Goal: Task Accomplishment & Management: Manage account settings

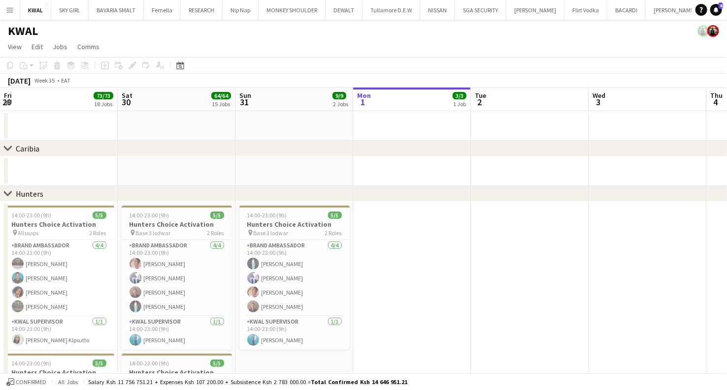
scroll to position [0, 235]
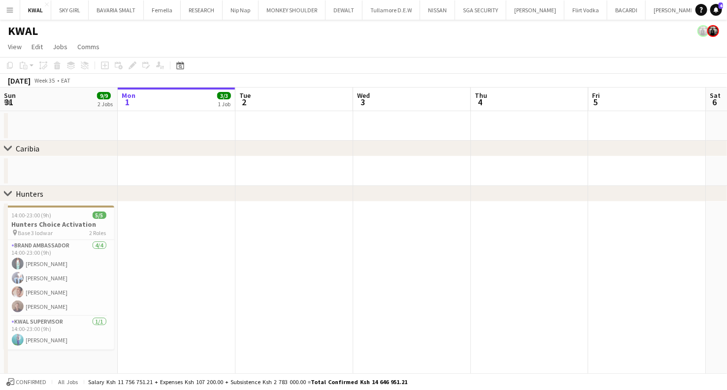
click at [5, 13] on button "Menu" at bounding box center [10, 10] width 20 height 20
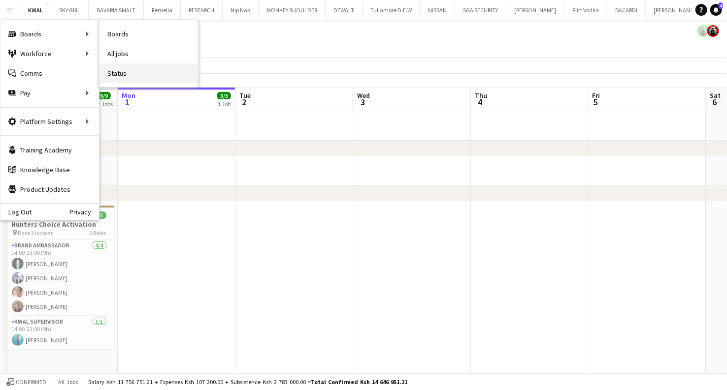
click at [113, 76] on link "Status" at bounding box center [148, 74] width 98 height 20
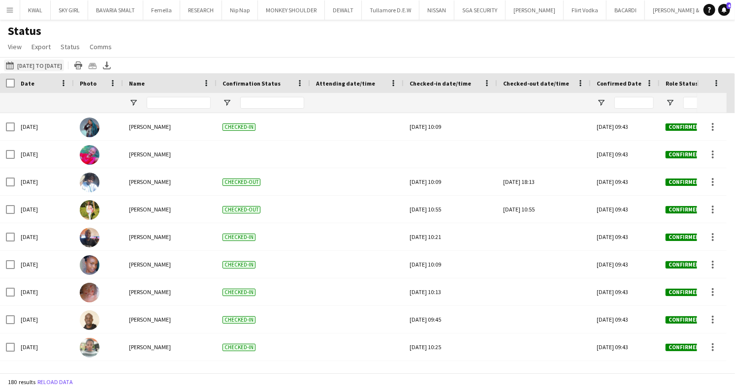
click at [40, 64] on button "[DATE] to [DATE] [DATE] to [DATE]" at bounding box center [34, 66] width 60 height 12
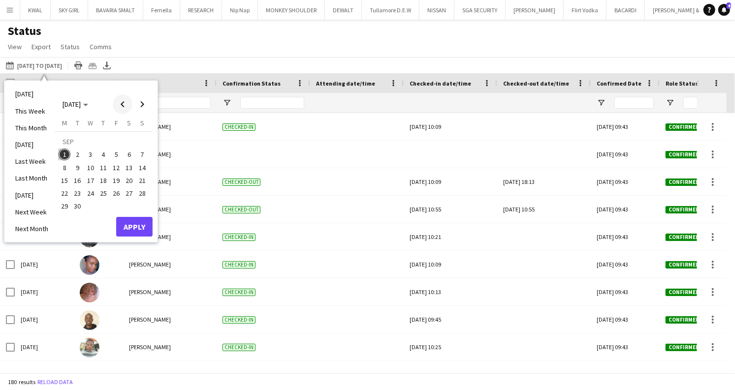
click at [126, 109] on span "Previous month" at bounding box center [123, 105] width 20 height 20
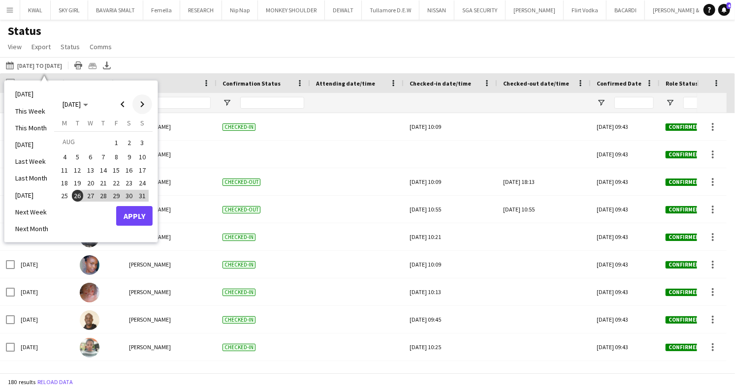
click at [140, 103] on span "Next month" at bounding box center [142, 105] width 20 height 20
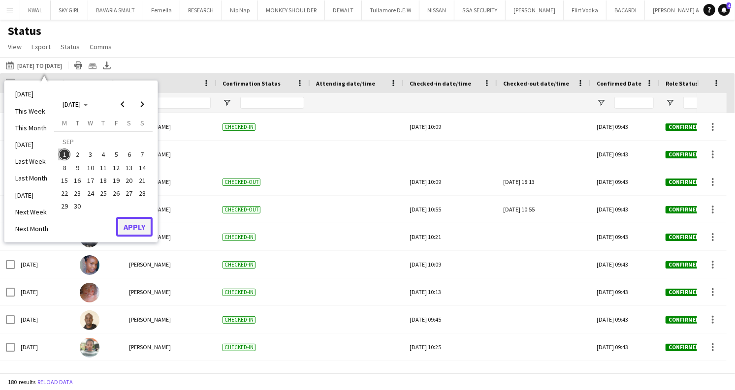
click at [123, 227] on button "Apply" at bounding box center [134, 227] width 36 height 20
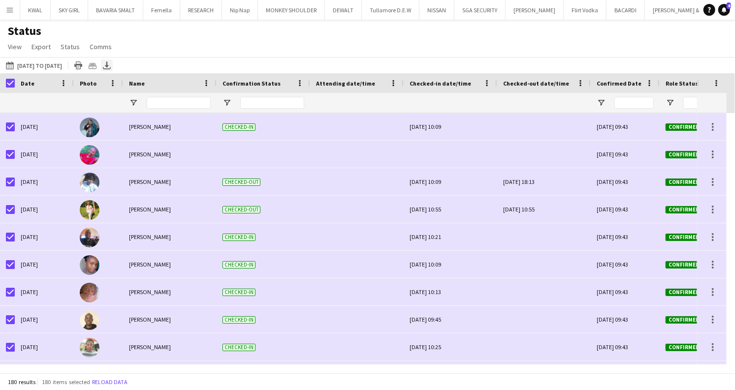
click at [111, 65] on icon "Export XLSX" at bounding box center [107, 66] width 8 height 8
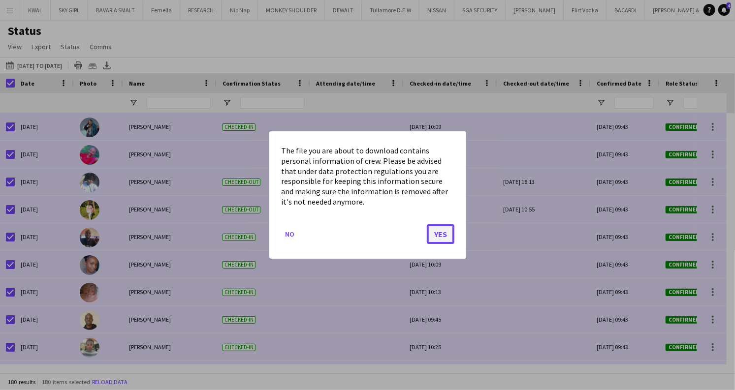
click at [432, 233] on button "Yes" at bounding box center [441, 235] width 28 height 20
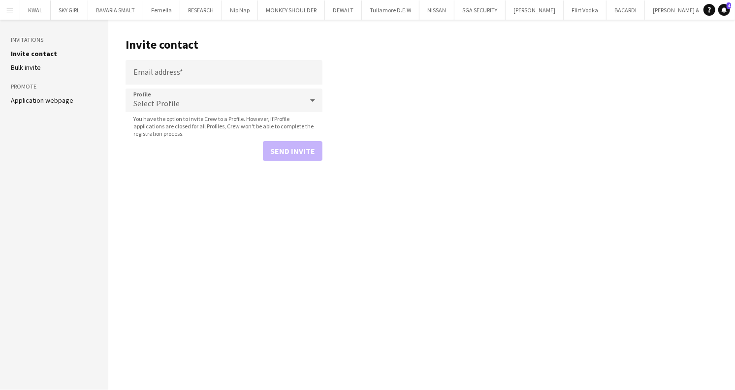
click at [1, 13] on button "Menu" at bounding box center [10, 10] width 20 height 20
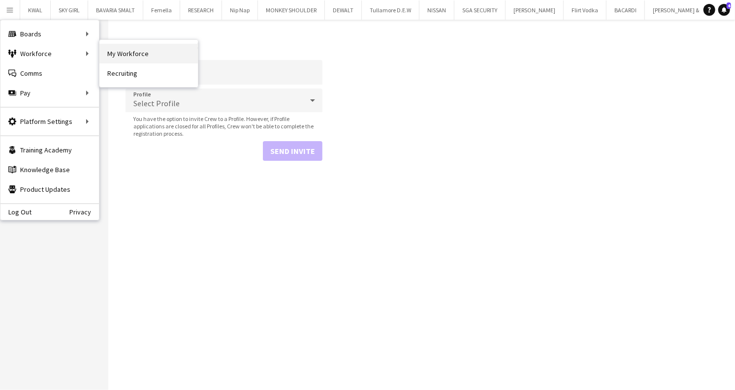
click at [124, 60] on link "My Workforce" at bounding box center [148, 54] width 98 height 20
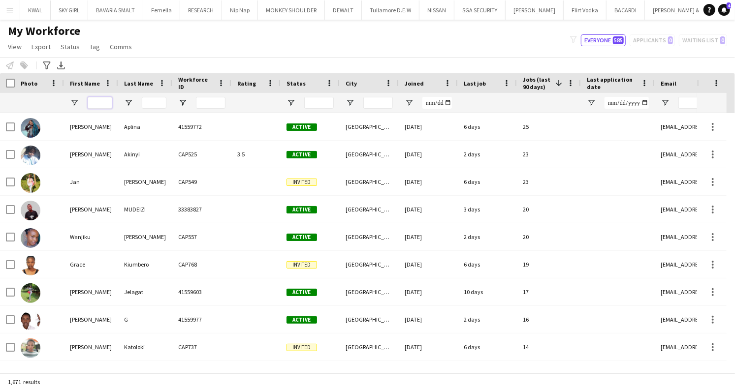
click at [100, 103] on input "First Name Filter Input" at bounding box center [100, 103] width 25 height 12
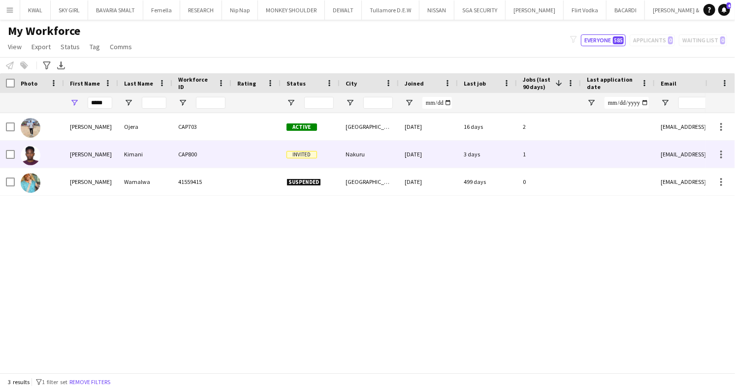
click at [95, 151] on div "Kevin" at bounding box center [91, 154] width 54 height 27
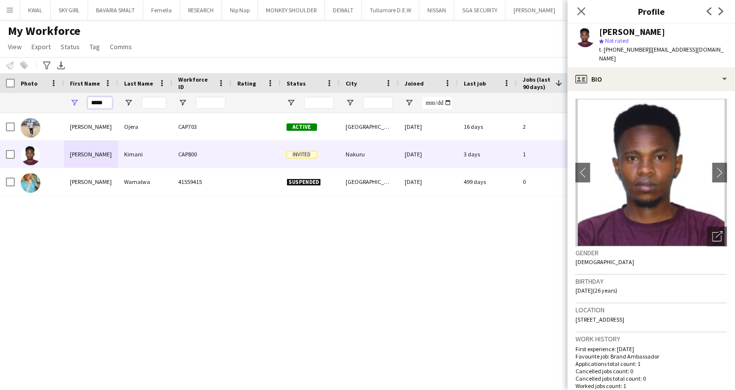
drag, startPoint x: 109, startPoint y: 100, endPoint x: 86, endPoint y: 103, distance: 23.4
click at [86, 103] on div "*****" at bounding box center [91, 103] width 54 height 20
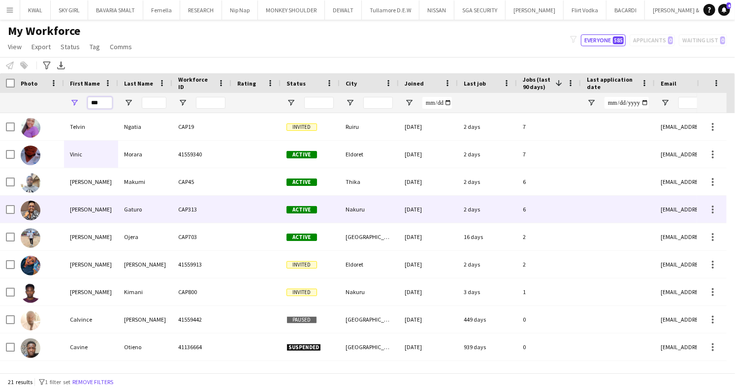
type input "***"
click at [91, 216] on div "Vincent" at bounding box center [91, 209] width 54 height 27
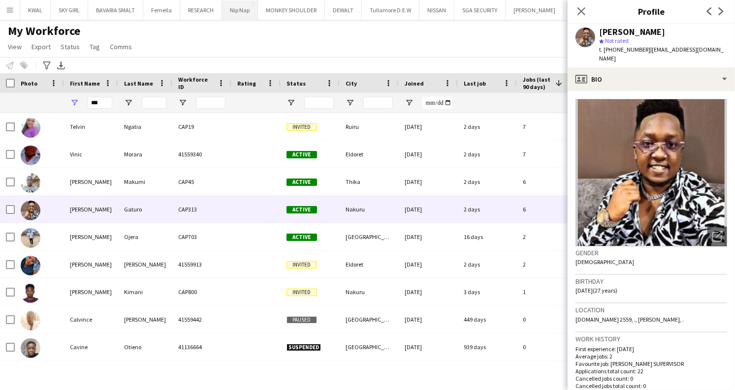
click at [242, 5] on button "Nip Nap Close" at bounding box center [240, 9] width 36 height 19
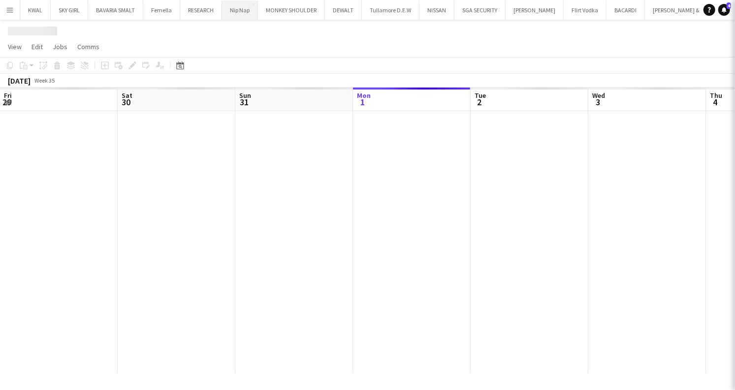
scroll to position [0, 235]
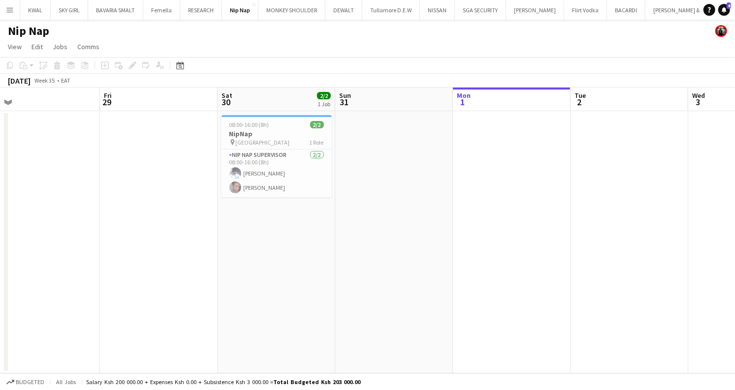
drag, startPoint x: 98, startPoint y: 228, endPoint x: 411, endPoint y: 216, distance: 312.9
click at [431, 218] on app-calendar-viewport "Tue 26 Wed 27 Thu 28 Fri 29 Sat 30 2/2 1 Job Sun 31 Mon 1 Tue 2 Wed 3 Thu 4 Fri…" at bounding box center [367, 231] width 735 height 286
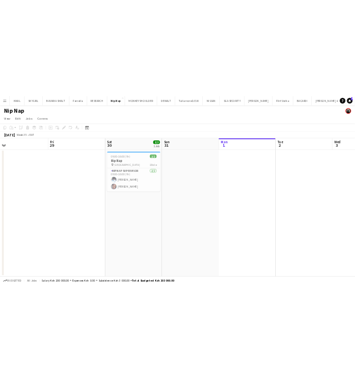
scroll to position [0, 254]
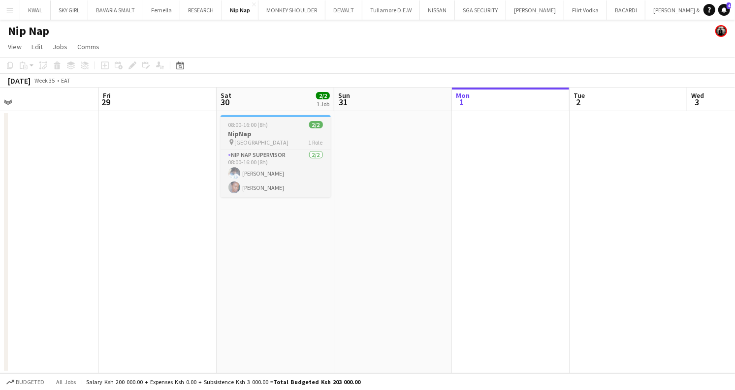
click at [271, 137] on h3 "NipNap" at bounding box center [276, 134] width 110 height 9
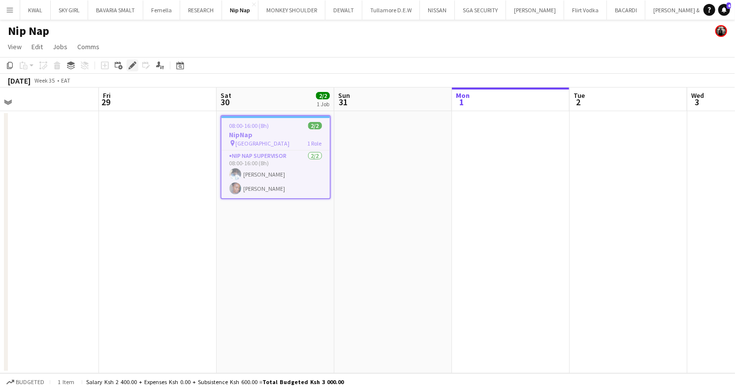
click at [134, 65] on icon "Edit" at bounding box center [133, 66] width 8 height 8
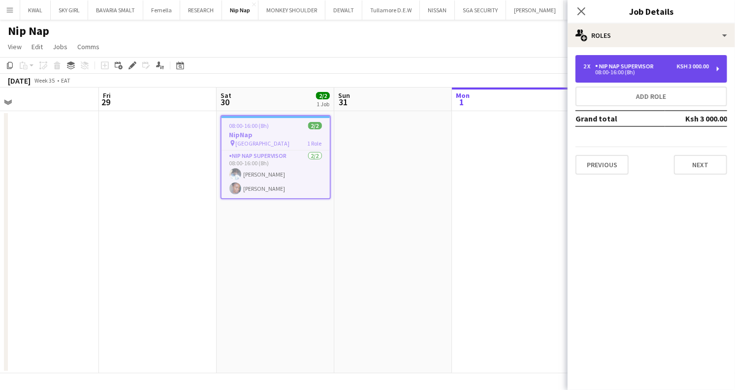
click at [620, 65] on div "Nip Nap Supervisor" at bounding box center [626, 66] width 63 height 7
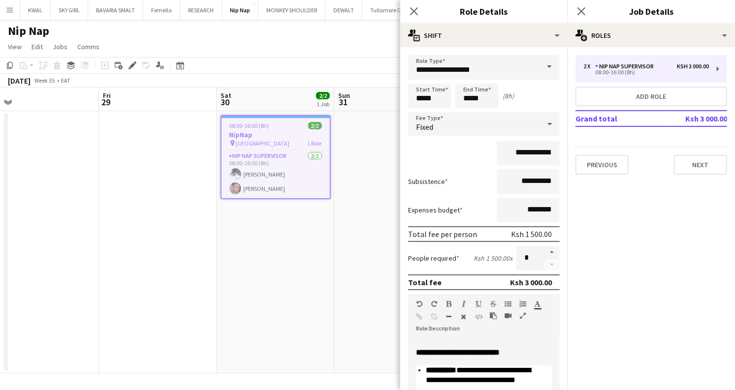
click at [349, 206] on app-date-cell at bounding box center [393, 242] width 118 height 262
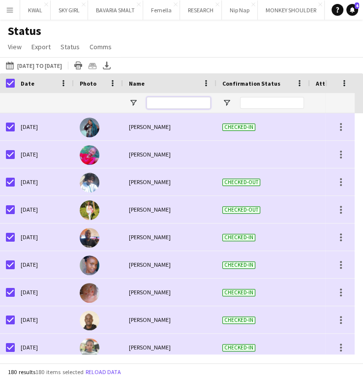
click at [160, 99] on input "Name Filter Input" at bounding box center [179, 103] width 64 height 12
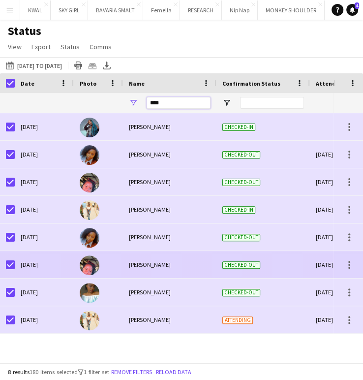
type input "****"
click at [142, 263] on span "Maryanne Jerono" at bounding box center [150, 264] width 42 height 7
click at [92, 266] on img at bounding box center [90, 266] width 20 height 20
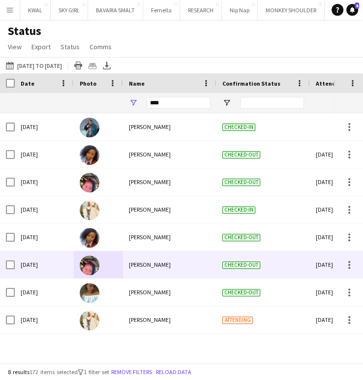
click at [87, 267] on img at bounding box center [90, 266] width 20 height 20
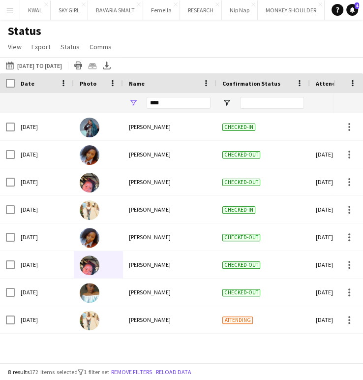
click at [9, 9] on app-icon "Menu" at bounding box center [10, 10] width 8 height 8
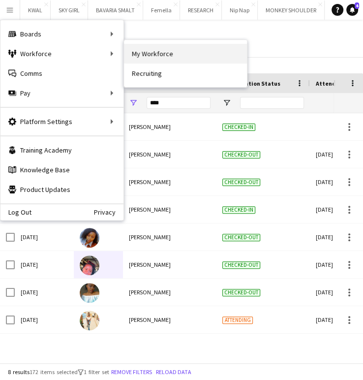
click at [157, 60] on link "My Workforce" at bounding box center [185, 54] width 123 height 20
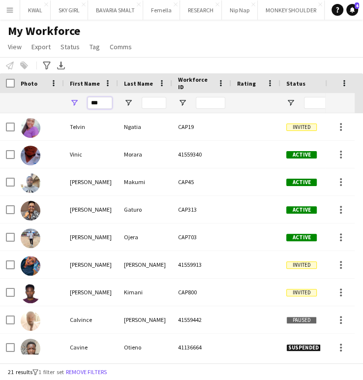
drag, startPoint x: 107, startPoint y: 103, endPoint x: 58, endPoint y: 97, distance: 49.1
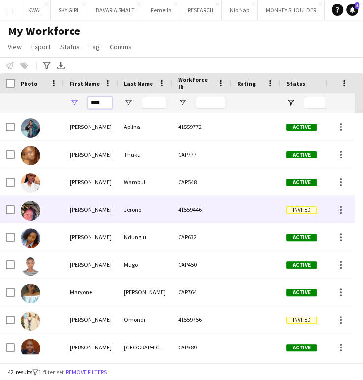
type input "****"
click at [65, 210] on div "Maryanne" at bounding box center [91, 209] width 54 height 27
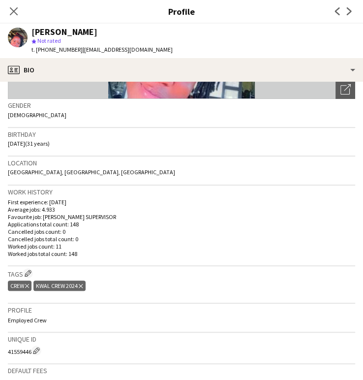
scroll to position [296, 0]
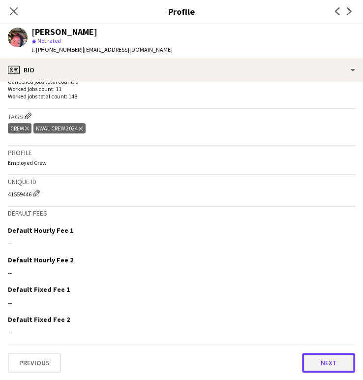
click at [311, 363] on button "Next" at bounding box center [328, 363] width 53 height 20
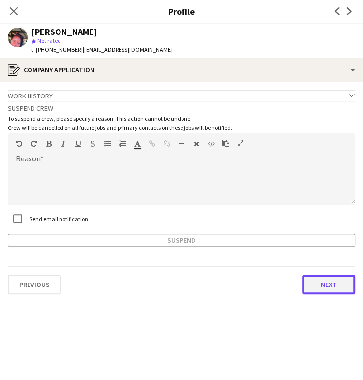
click at [330, 291] on button "Next" at bounding box center [328, 285] width 53 height 20
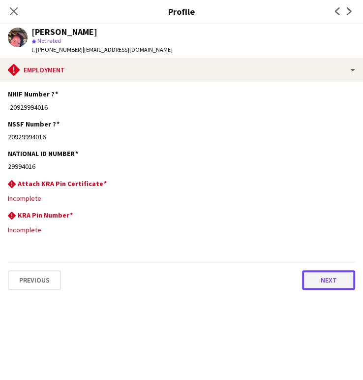
click at [326, 278] on button "Next" at bounding box center [328, 280] width 53 height 20
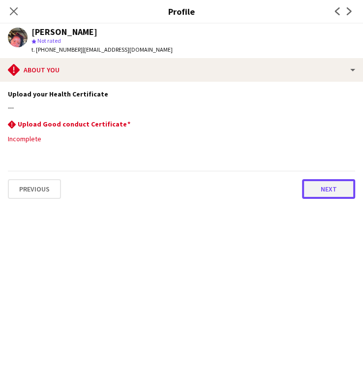
click at [325, 190] on button "Next" at bounding box center [328, 189] width 53 height 20
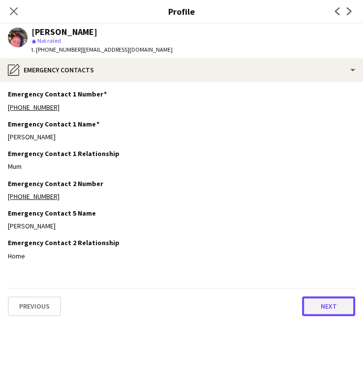
click at [321, 303] on button "Next" at bounding box center [328, 306] width 53 height 20
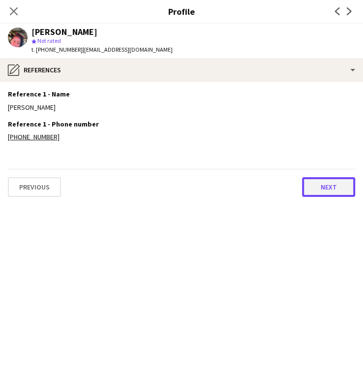
click at [329, 179] on button "Next" at bounding box center [328, 187] width 53 height 20
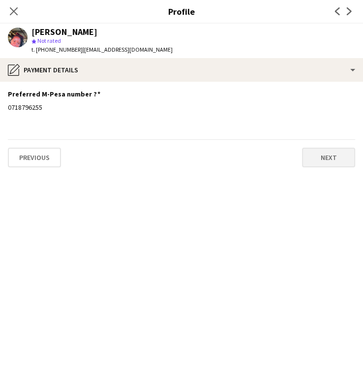
click at [329, 179] on app-section-data-types "Preferred M-Pesa number ? Edit this field 0718796255 Previous Next" at bounding box center [181, 231] width 363 height 298
click at [336, 154] on button "Next" at bounding box center [328, 158] width 53 height 20
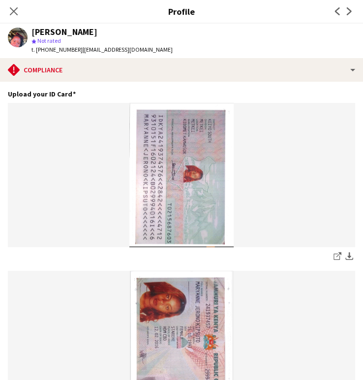
scroll to position [206, 0]
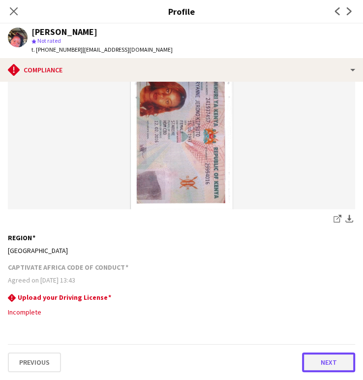
click at [319, 365] on button "Next" at bounding box center [328, 363] width 53 height 20
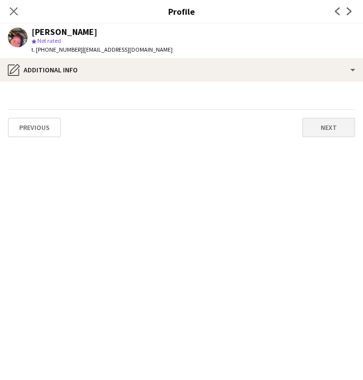
scroll to position [0, 0]
click at [321, 127] on button "Next" at bounding box center [328, 128] width 53 height 20
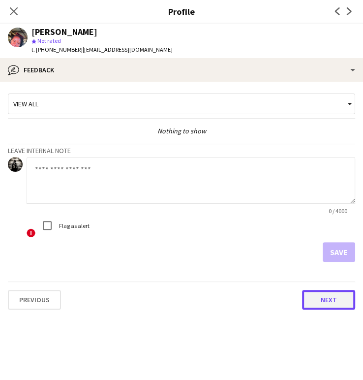
click at [322, 300] on button "Next" at bounding box center [328, 300] width 53 height 20
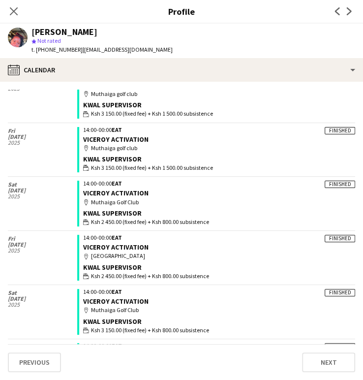
scroll to position [312, 0]
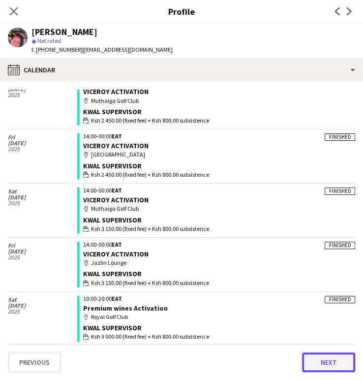
click at [321, 358] on button "Next" at bounding box center [328, 363] width 53 height 20
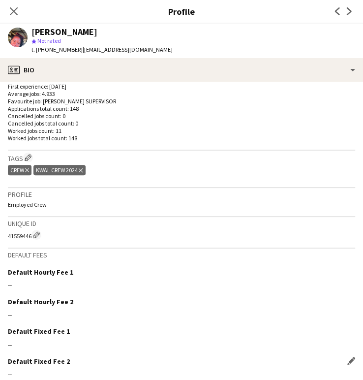
scroll to position [296, 0]
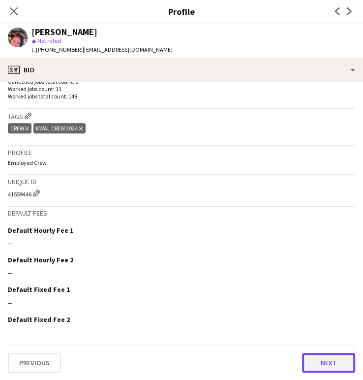
click at [313, 355] on button "Next" at bounding box center [328, 363] width 53 height 20
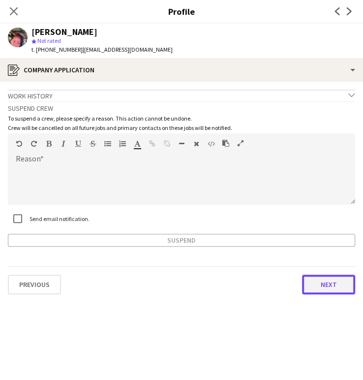
click at [321, 286] on button "Next" at bounding box center [328, 285] width 53 height 20
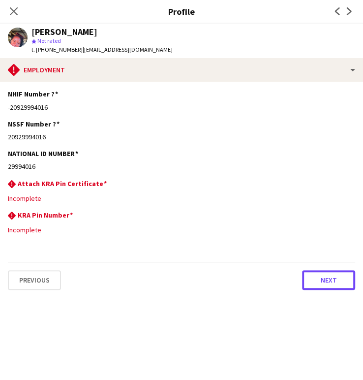
click at [319, 285] on button "Next" at bounding box center [328, 280] width 53 height 20
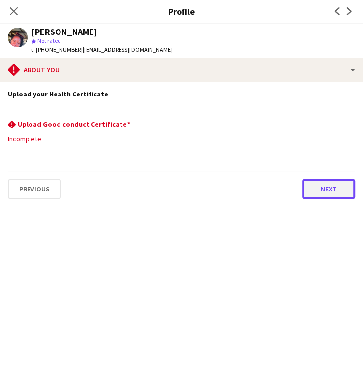
click at [324, 194] on button "Next" at bounding box center [328, 189] width 53 height 20
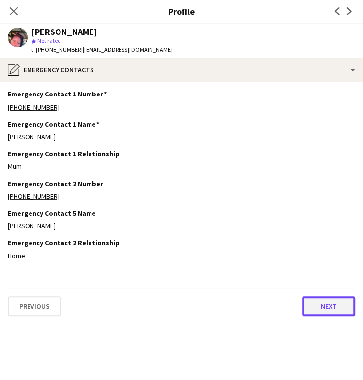
click at [337, 306] on button "Next" at bounding box center [328, 306] width 53 height 20
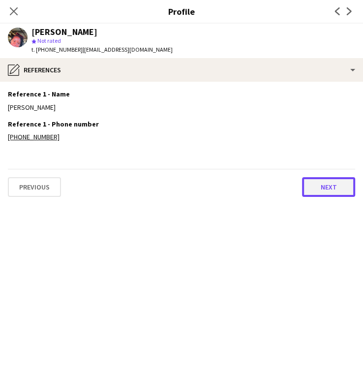
click at [320, 187] on button "Next" at bounding box center [328, 187] width 53 height 20
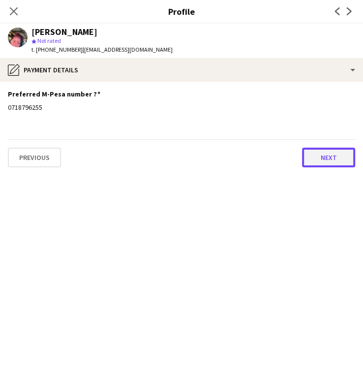
click at [341, 162] on button "Next" at bounding box center [328, 158] width 53 height 20
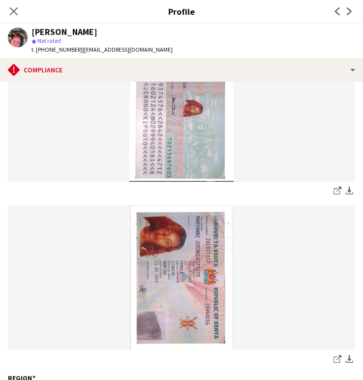
scroll to position [206, 0]
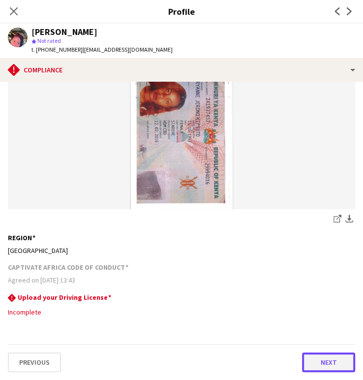
click at [318, 364] on button "Next" at bounding box center [328, 363] width 53 height 20
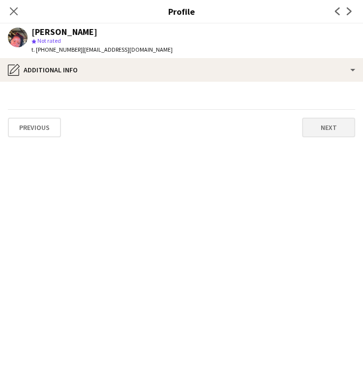
scroll to position [0, 0]
click at [327, 123] on button "Next" at bounding box center [328, 128] width 53 height 20
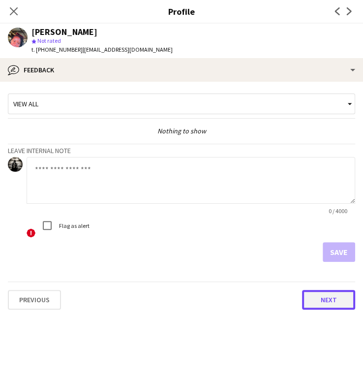
click at [329, 296] on button "Next" at bounding box center [328, 300] width 53 height 20
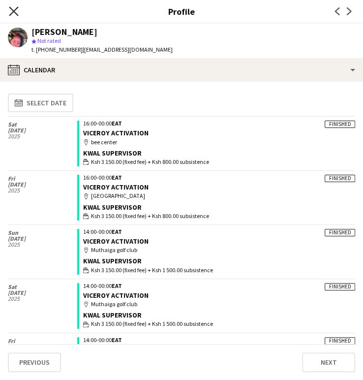
click at [15, 8] on icon "Close pop-in" at bounding box center [13, 10] width 9 height 9
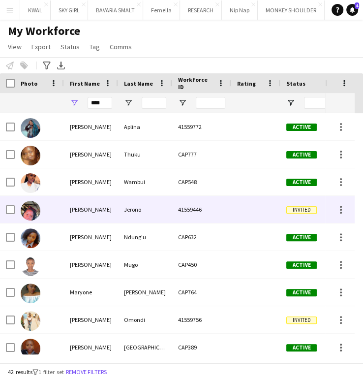
click at [76, 207] on div "Maryanne" at bounding box center [91, 209] width 54 height 27
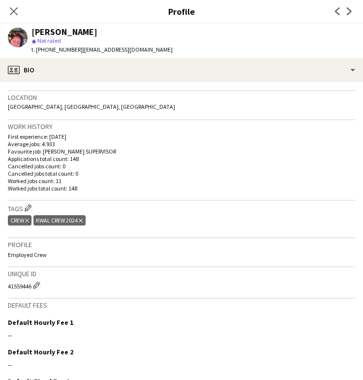
scroll to position [296, 0]
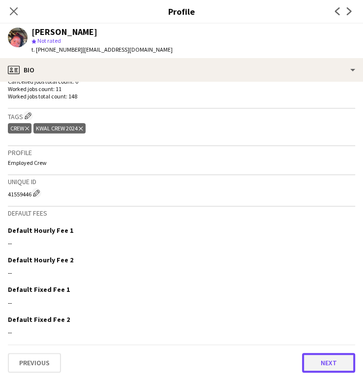
click at [318, 361] on button "Next" at bounding box center [328, 363] width 53 height 20
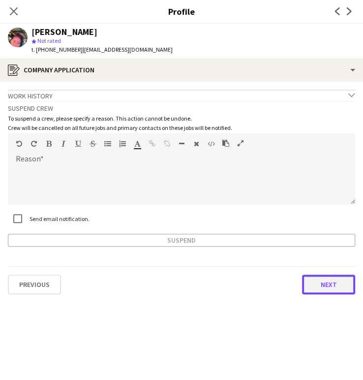
click at [322, 281] on button "Next" at bounding box center [328, 285] width 53 height 20
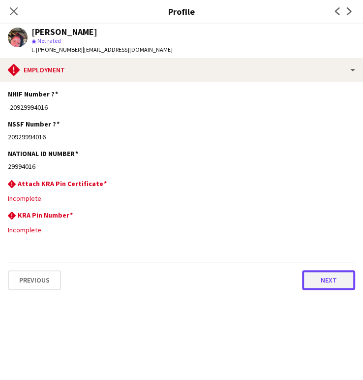
click at [315, 279] on button "Next" at bounding box center [328, 280] width 53 height 20
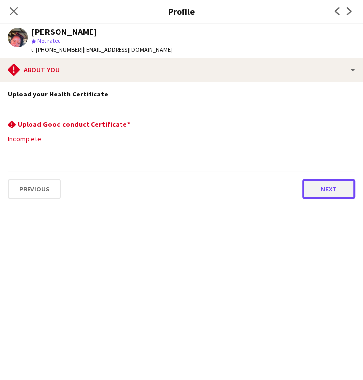
click at [335, 188] on button "Next" at bounding box center [328, 189] width 53 height 20
